Goal: Find specific page/section: Find specific page/section

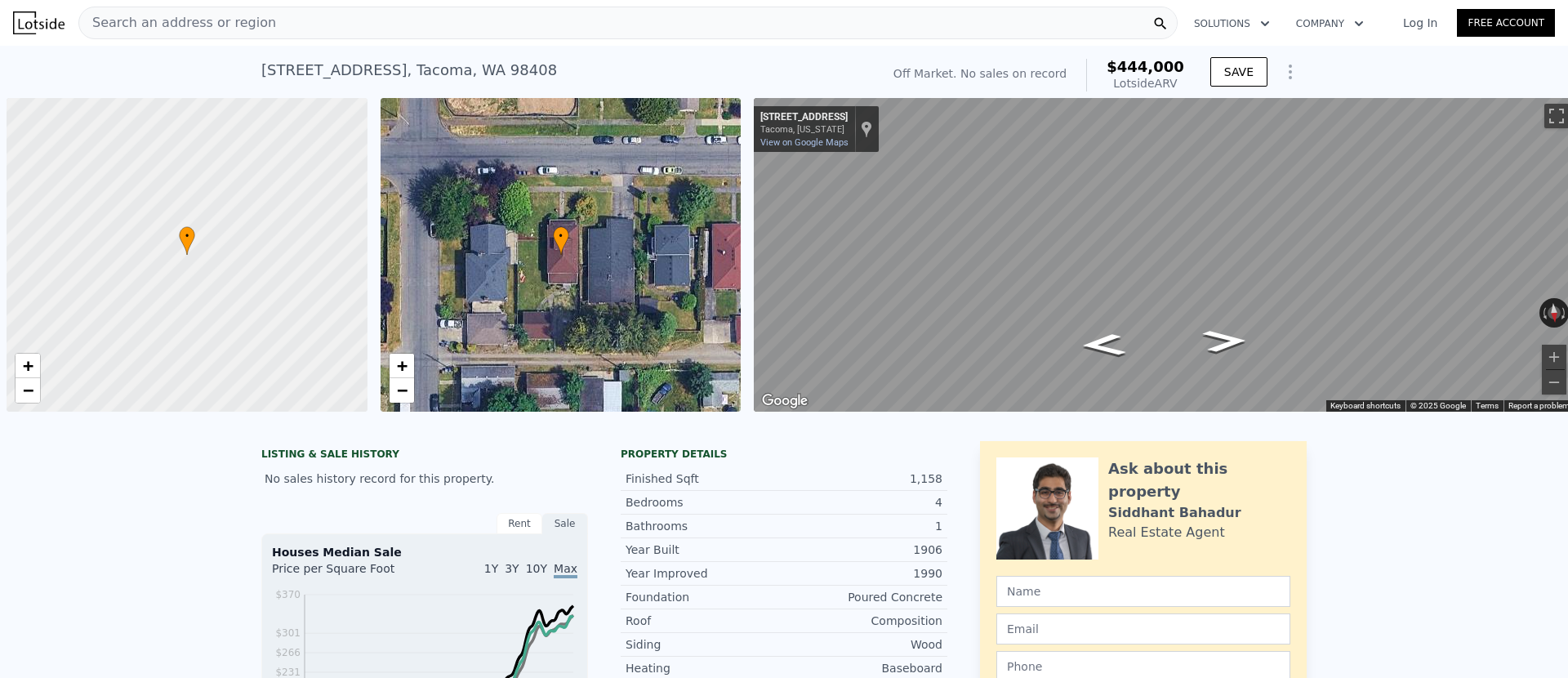
click at [477, 27] on div "Search an address or region" at bounding box center [628, 22] width 1100 height 33
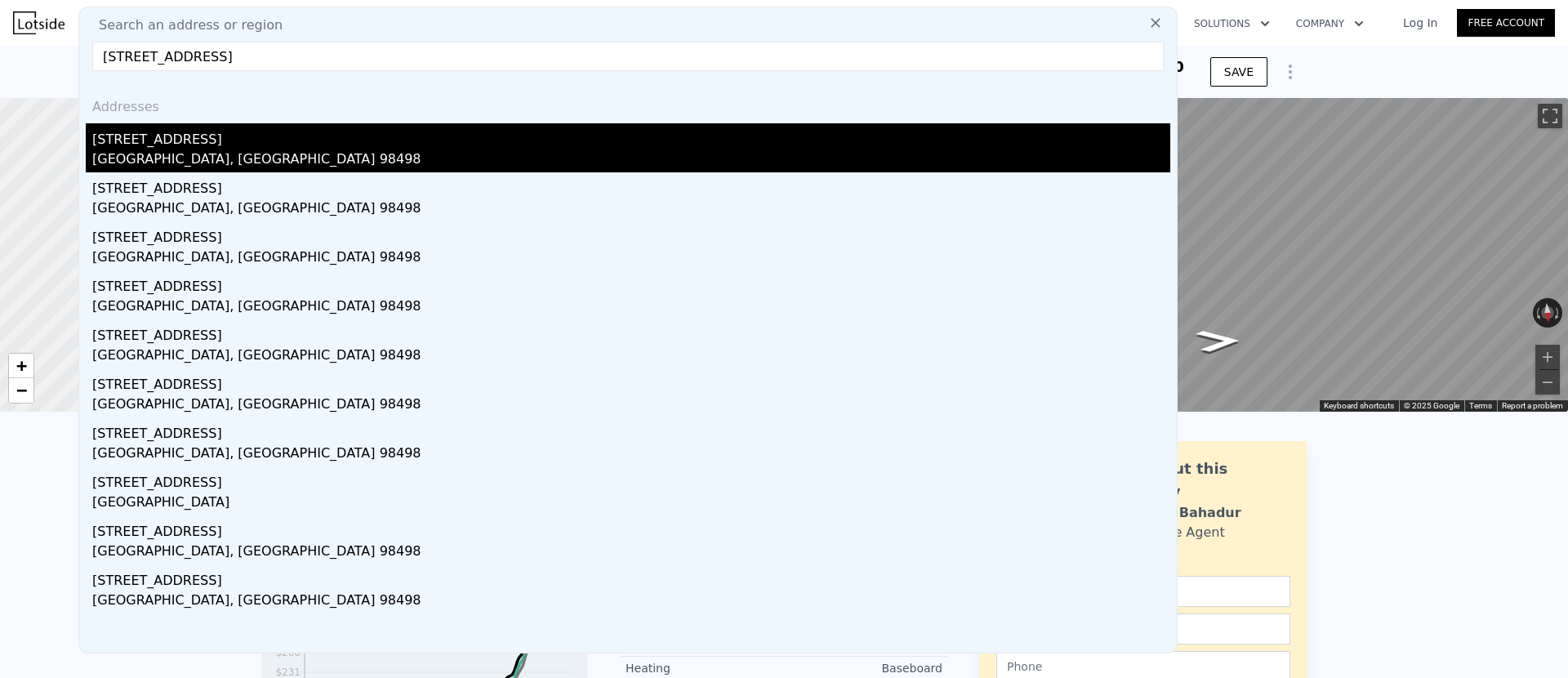
click at [172, 146] on div "[STREET_ADDRESS]" at bounding box center [631, 136] width 1078 height 26
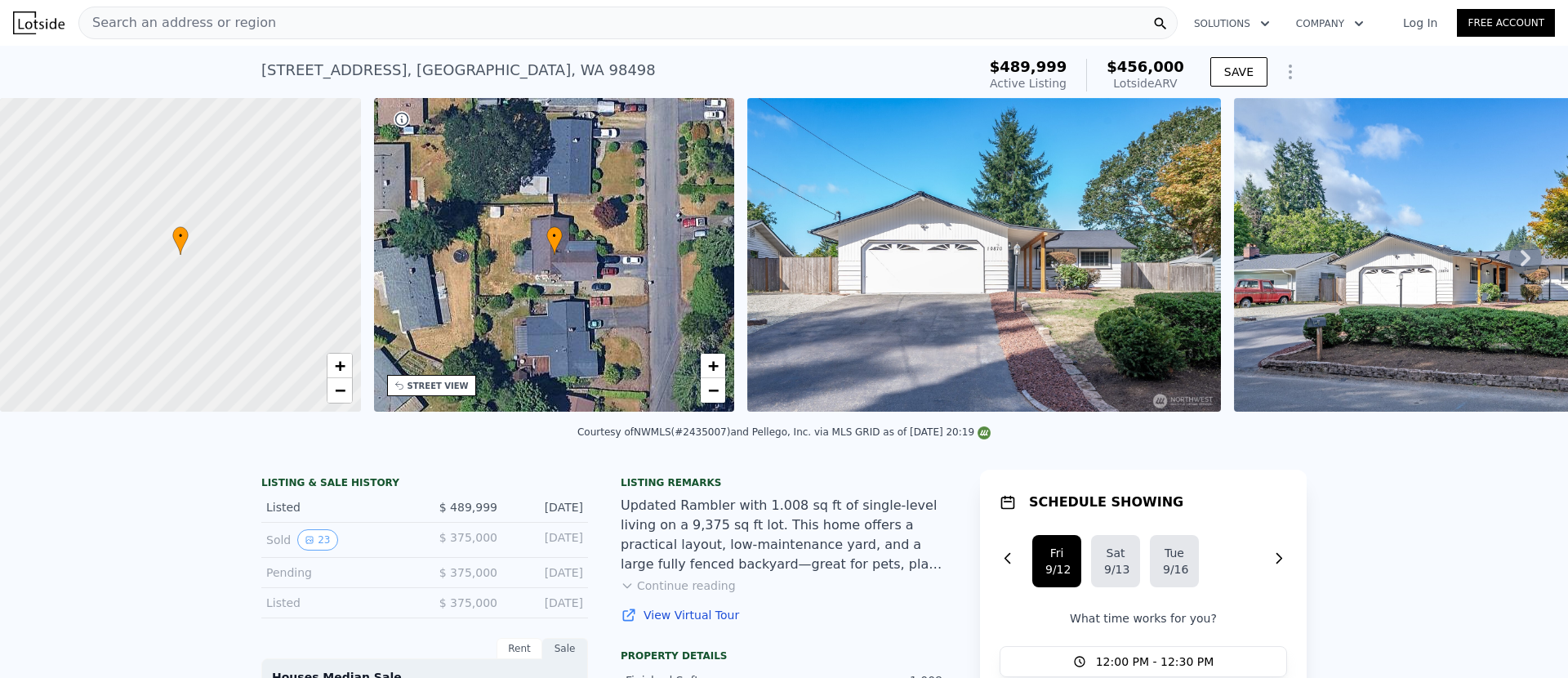
click at [692, 25] on div "Search an address or region" at bounding box center [628, 22] width 1100 height 33
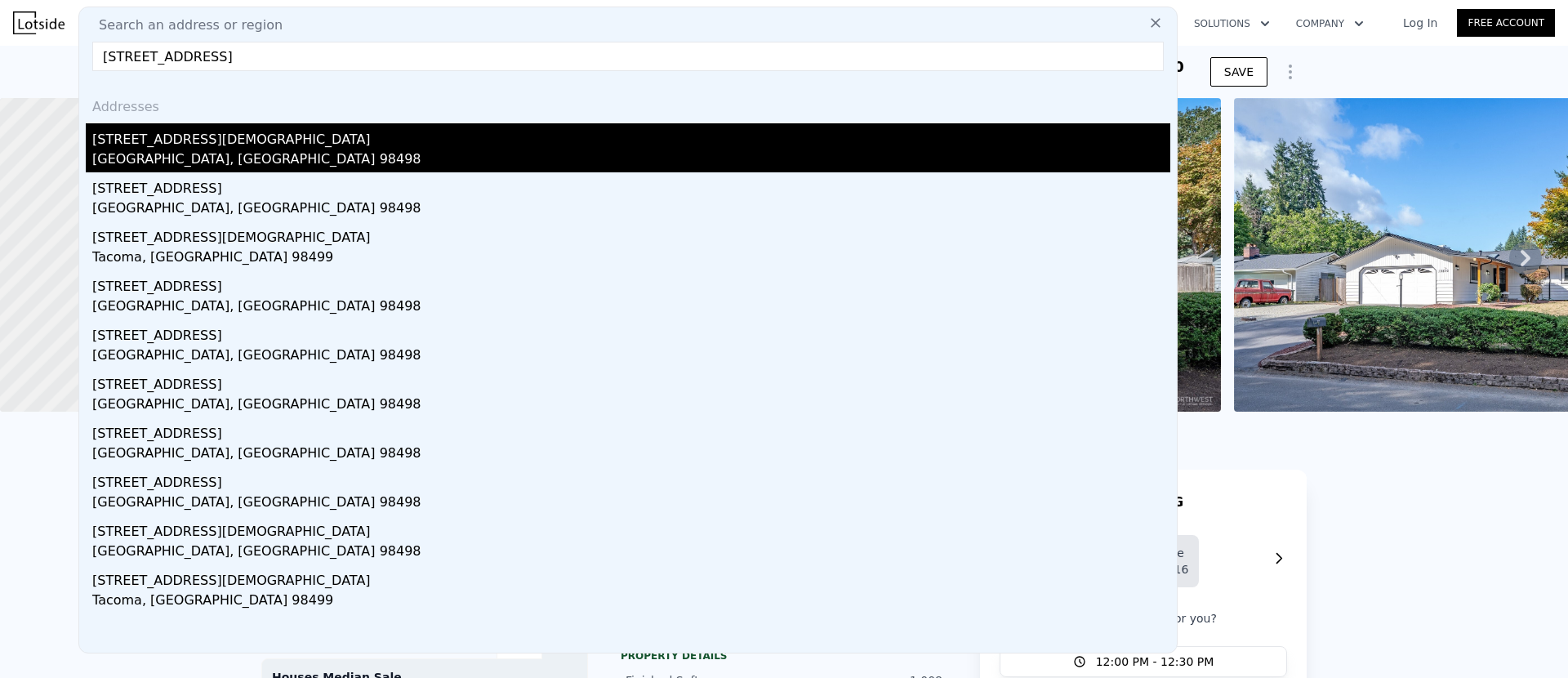
type input "[STREET_ADDRESS]"
click at [233, 144] on div "[STREET_ADDRESS][DEMOGRAPHIC_DATA]" at bounding box center [631, 136] width 1078 height 26
